Goal: Use online tool/utility: Utilize a website feature to perform a specific function

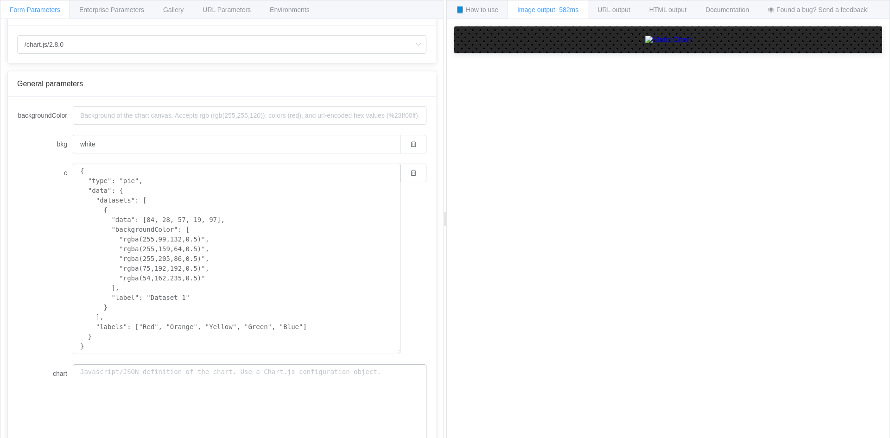
scroll to position [154, 0]
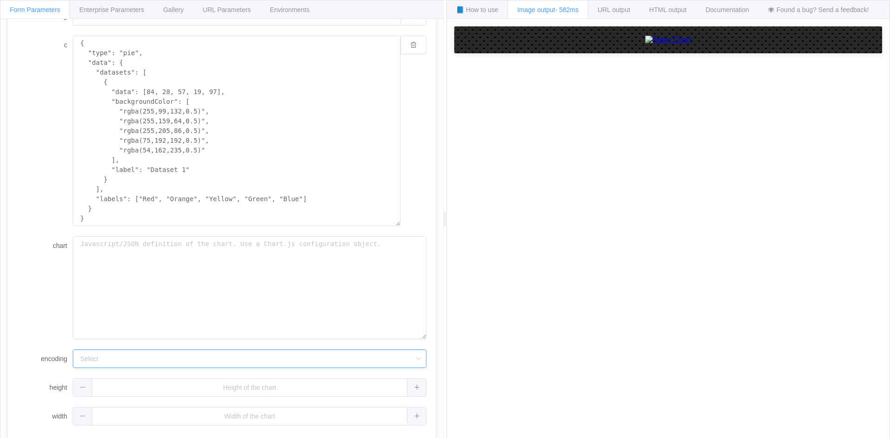
click at [396, 355] on input "encoding" at bounding box center [250, 359] width 354 height 19
click at [281, 399] on li "base64" at bounding box center [249, 401] width 353 height 16
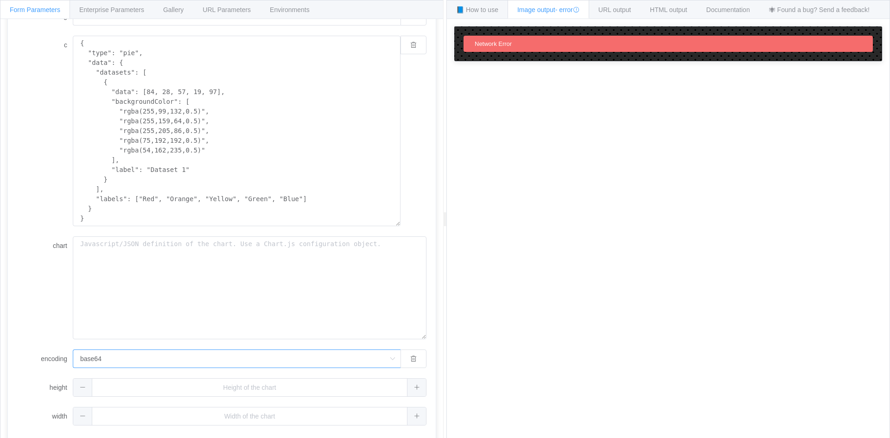
click at [250, 363] on input "base64" at bounding box center [237, 359] width 328 height 19
click at [205, 384] on li "url" at bounding box center [236, 385] width 327 height 16
type input "url"
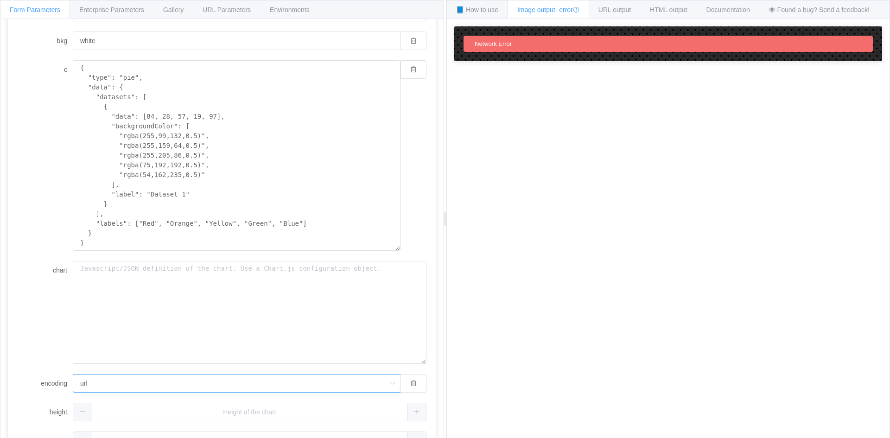
scroll to position [154, 0]
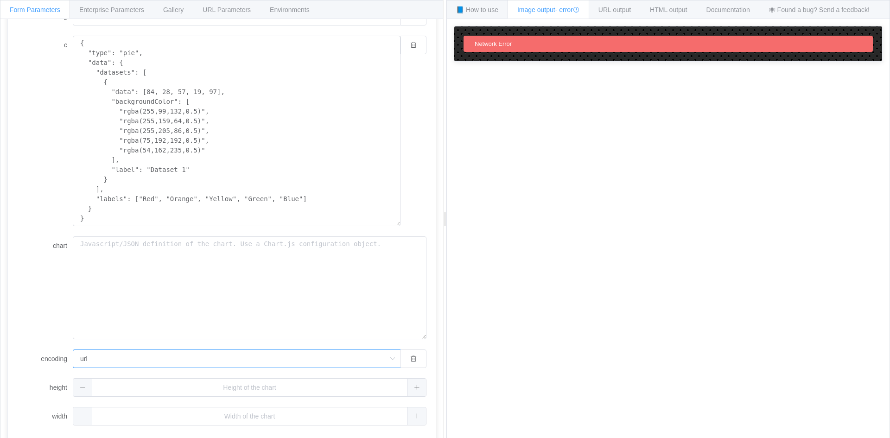
click at [341, 357] on input "url" at bounding box center [237, 359] width 328 height 19
click at [410, 359] on icon "button" at bounding box center [413, 359] width 6 height 6
